Goal: Navigation & Orientation: Find specific page/section

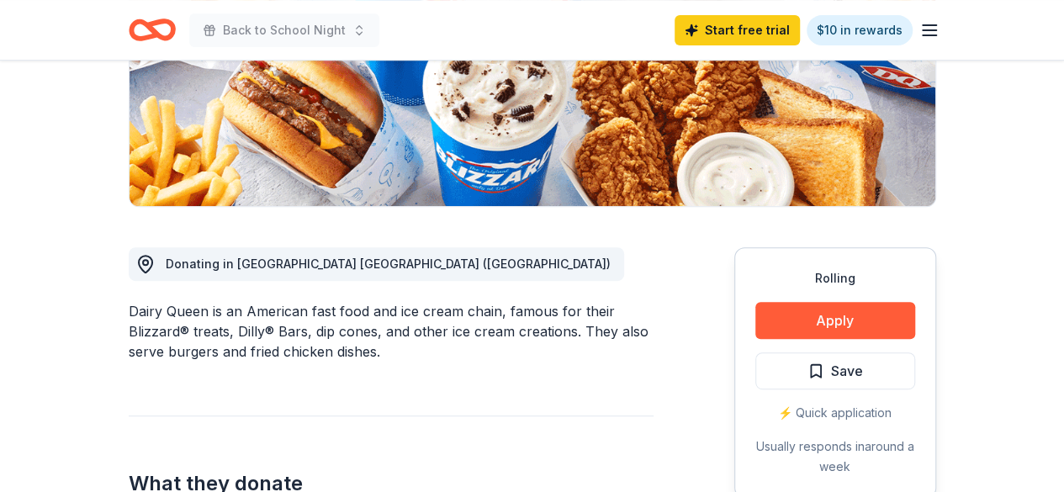
scroll to position [294, 0]
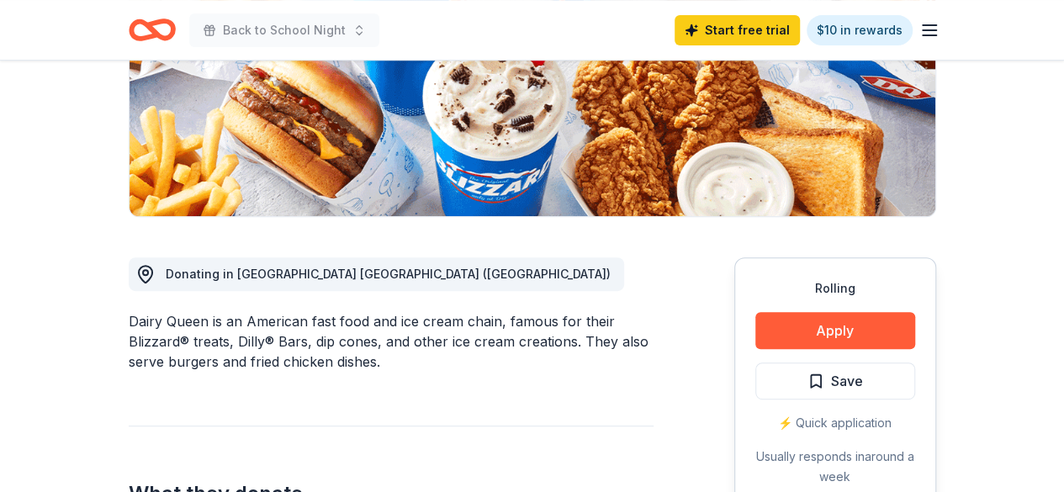
click at [157, 33] on icon "Home" at bounding box center [159, 29] width 26 height 17
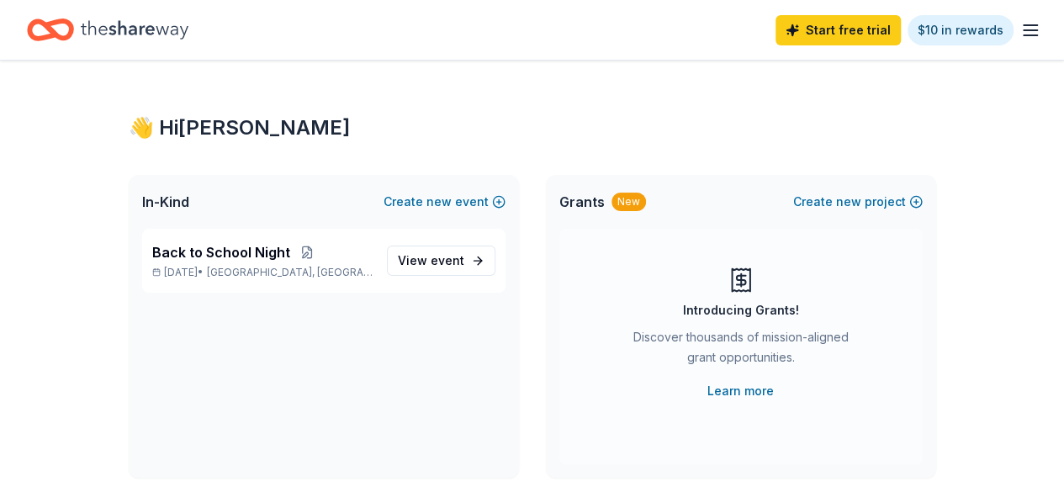
click at [1024, 35] on line "button" at bounding box center [1030, 35] width 13 height 0
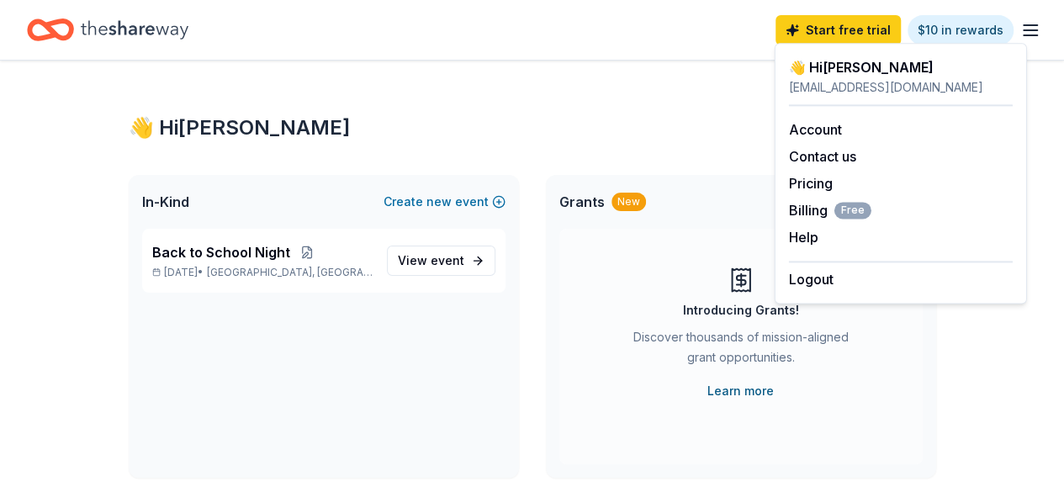
click at [763, 386] on link "Learn more" at bounding box center [741, 391] width 66 height 20
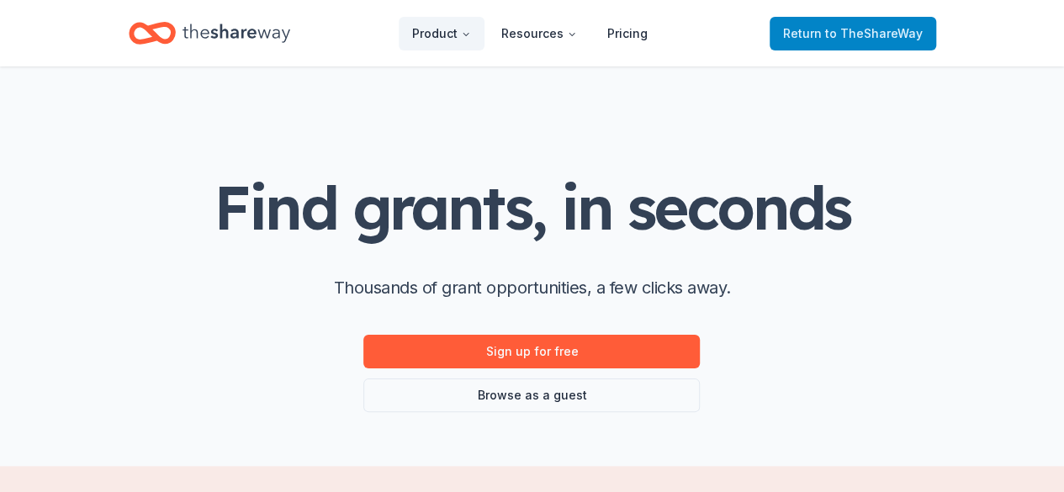
click at [831, 33] on span "to TheShareWay" at bounding box center [874, 33] width 98 height 14
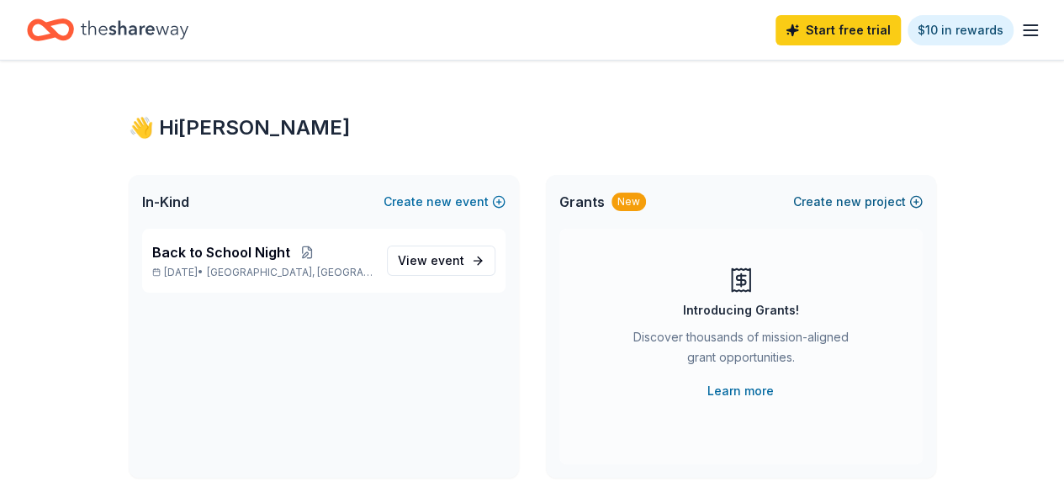
click at [897, 203] on button "Create new project" at bounding box center [858, 202] width 130 height 20
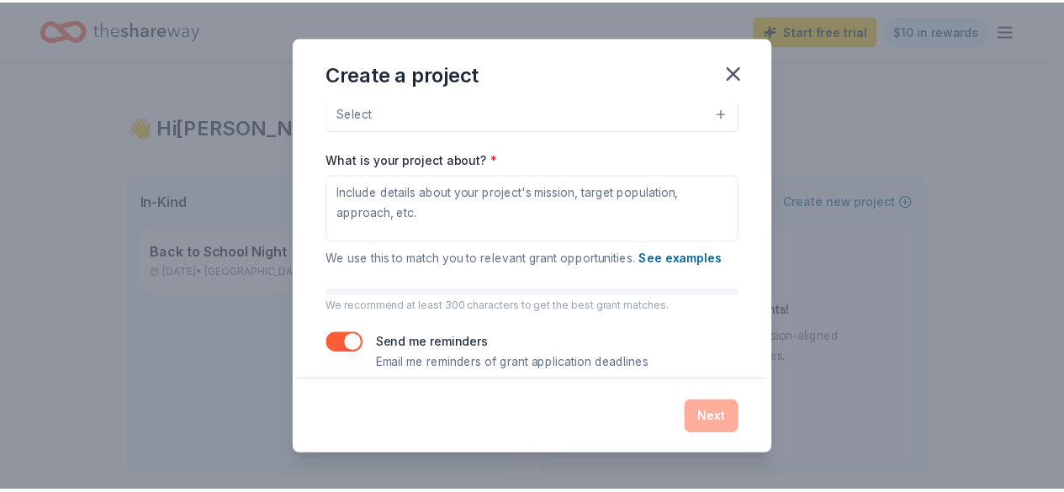
scroll to position [209, 0]
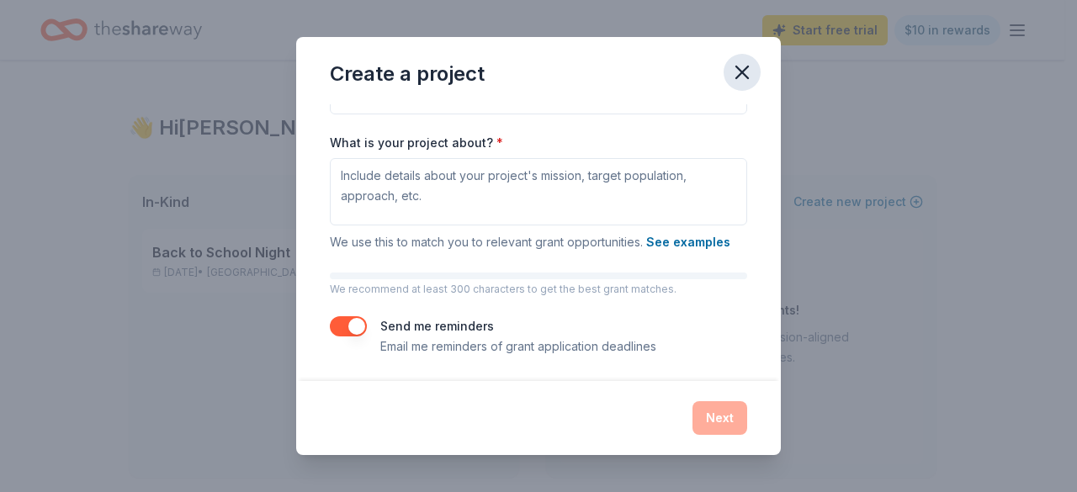
click at [746, 73] on icon "button" at bounding box center [742, 73] width 24 height 24
